Goal: Find specific page/section: Find specific page/section

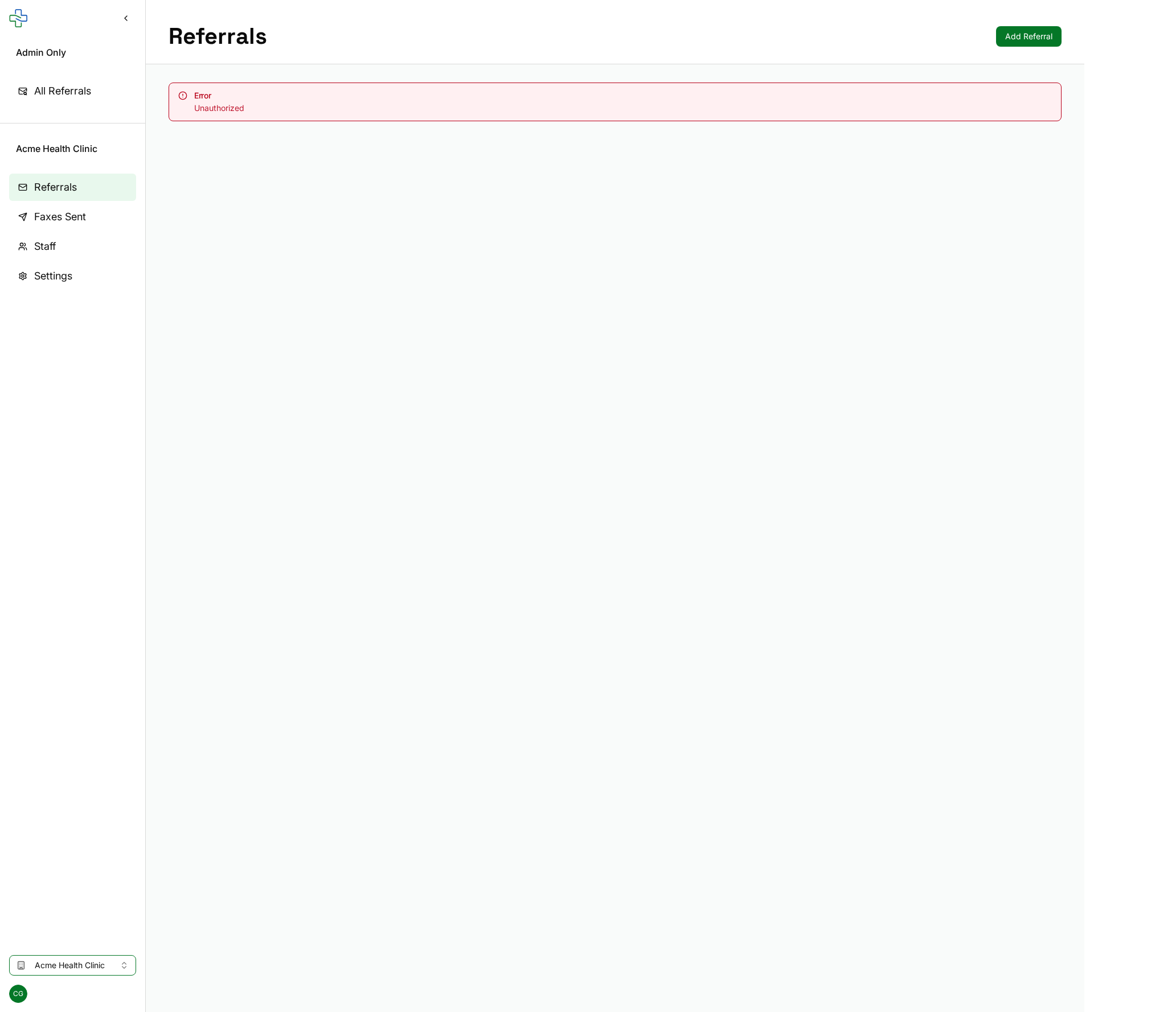
click at [393, 454] on main "Referrals Add Referral Error Unauthorized" at bounding box center [615, 506] width 938 height 1012
